Goal: Check status: Check status

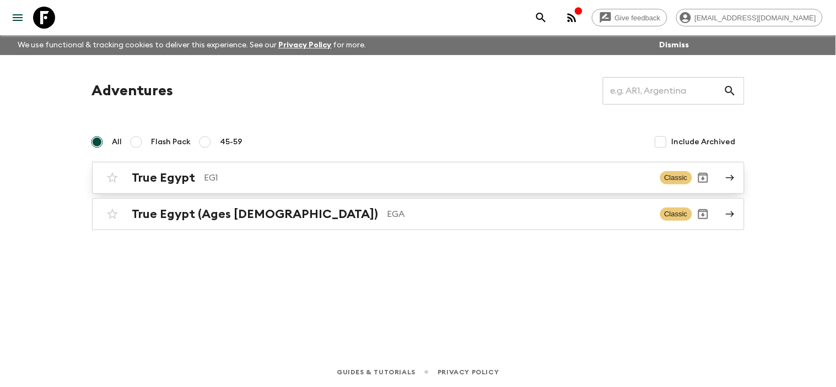
click at [733, 177] on icon at bounding box center [730, 178] width 8 height 6
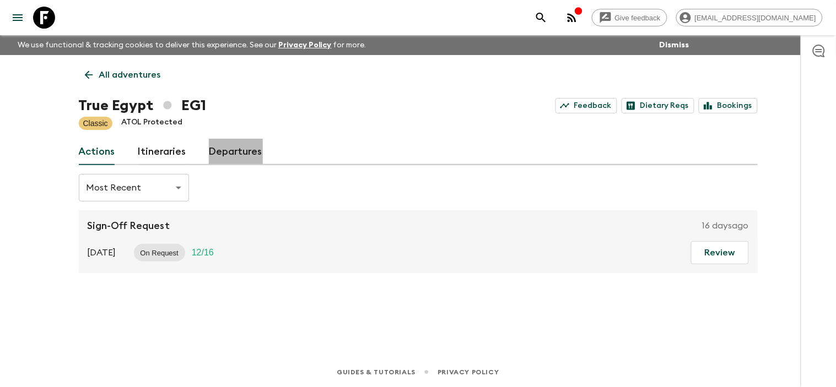
click at [244, 154] on link "Departures" at bounding box center [236, 152] width 54 height 26
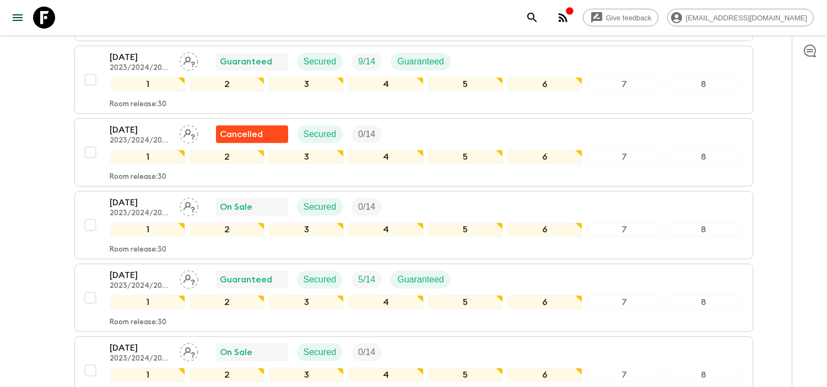
scroll to position [734, 0]
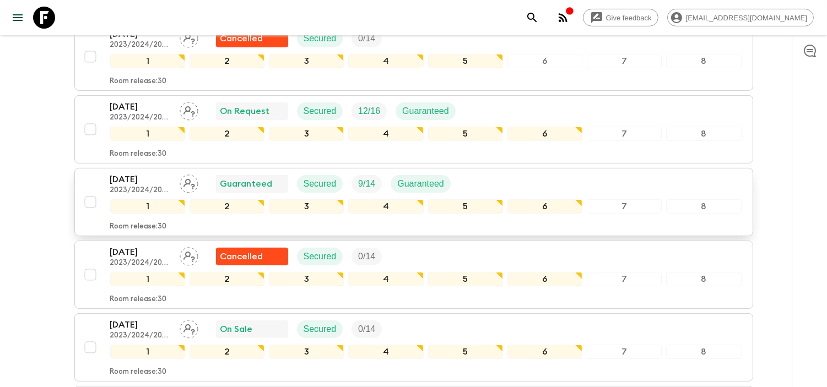
click at [126, 178] on p "[DATE]" at bounding box center [140, 179] width 61 height 13
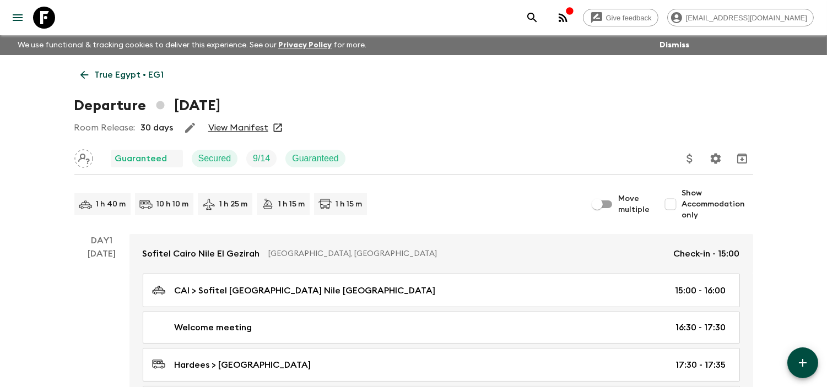
click at [244, 127] on link "View Manifest" at bounding box center [238, 127] width 60 height 11
